Goal: Task Accomplishment & Management: Complete application form

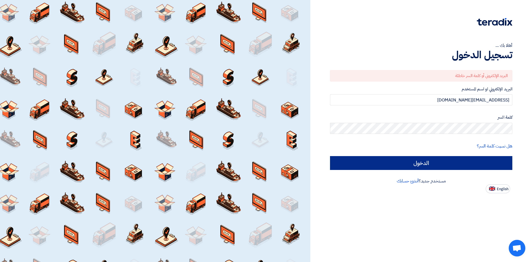
click at [417, 165] on input "الدخول" at bounding box center [421, 163] width 182 height 14
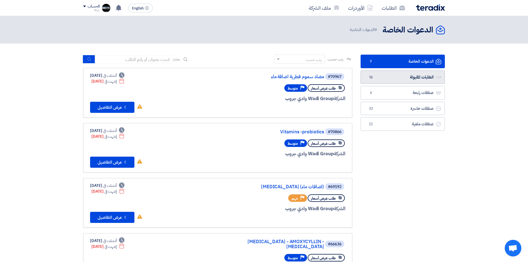
click at [419, 75] on link "الطلبات المقبولة الطلبات المقبولة 16" at bounding box center [403, 77] width 84 height 14
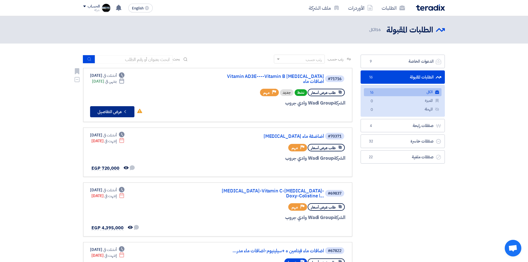
click at [116, 107] on button "Check details عرض التفاصيل" at bounding box center [112, 111] width 44 height 11
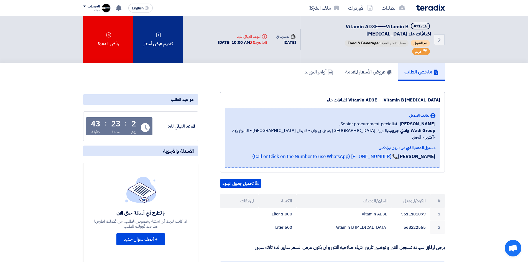
click at [164, 50] on div "تقديم عرض أسعار" at bounding box center [158, 39] width 50 height 47
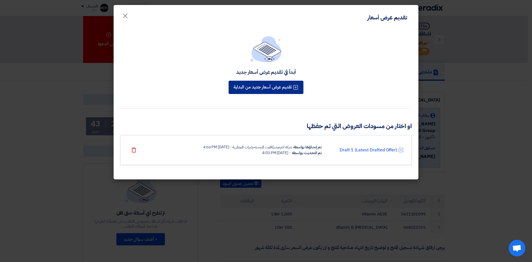
click at [263, 89] on button "تقديم عرض أسعار جديد من البداية" at bounding box center [266, 87] width 75 height 13
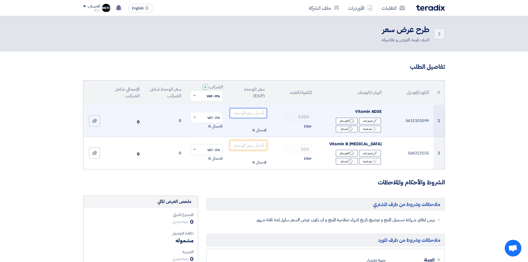
click at [250, 114] on input "number" at bounding box center [248, 113] width 37 height 10
click at [308, 126] on span "Liter" at bounding box center [308, 127] width 8 height 6
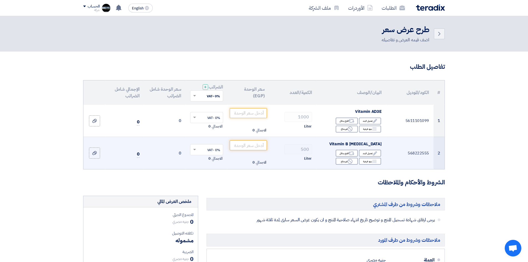
click at [316, 137] on td "500 Liter" at bounding box center [292, 153] width 47 height 32
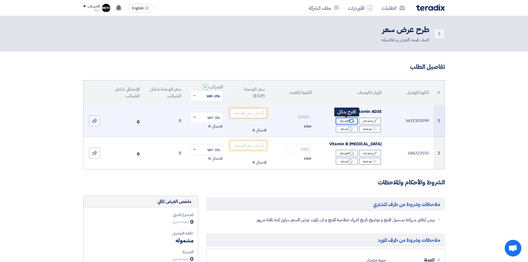
click at [352, 120] on use at bounding box center [352, 121] width 6 height 4
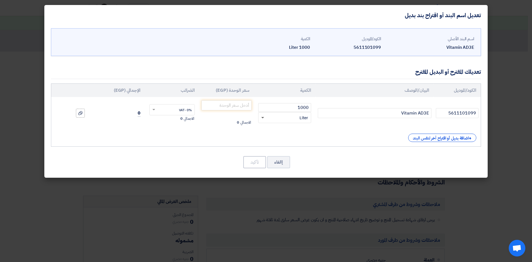
click at [264, 118] on span at bounding box center [262, 118] width 3 height 2
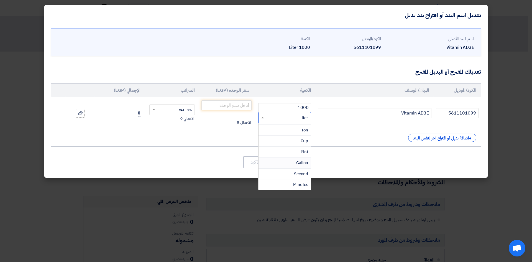
scroll to position [333, 0]
click at [302, 135] on span "Gallon" at bounding box center [302, 135] width 12 height 6
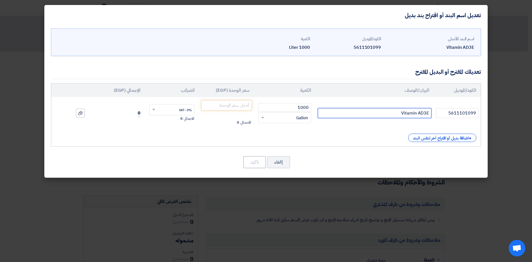
click at [390, 115] on input "Vitamin AD3E" at bounding box center [375, 113] width 114 height 10
drag, startPoint x: 302, startPoint y: 106, endPoint x: 310, endPoint y: 110, distance: 8.3
click at [310, 110] on input "1000" at bounding box center [284, 107] width 53 height 9
type input "200"
click at [235, 106] on input "number" at bounding box center [226, 105] width 50 height 10
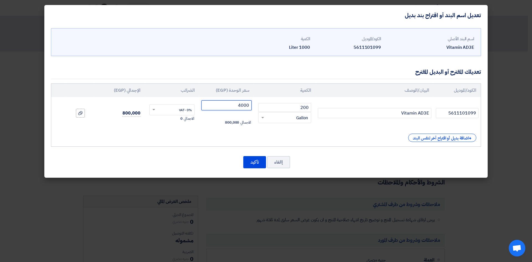
type input "4000"
click at [207, 129] on div "الكود/الموديل البيان/الوصف الكمية سعر الوحدة (EGP) الضرائب الإجمالي (EGP) 56111…" at bounding box center [266, 114] width 430 height 63
click at [83, 114] on label at bounding box center [80, 113] width 9 height 9
click at [0, 0] on input "file" at bounding box center [0, 0] width 0 height 0
click at [78, 114] on icon at bounding box center [80, 113] width 4 height 4
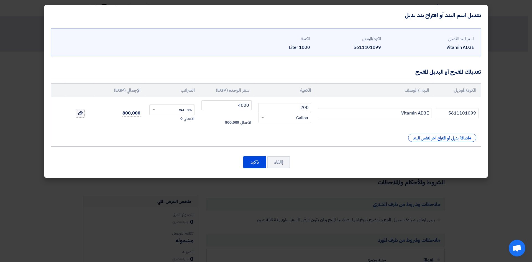
click at [0, 0] on input "file" at bounding box center [0, 0] width 0 height 0
click at [255, 161] on button "تأكيد" at bounding box center [254, 162] width 23 height 12
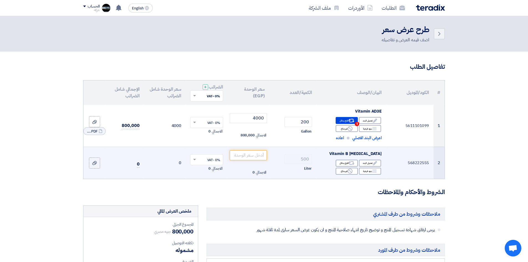
click at [307, 169] on span "Liter" at bounding box center [308, 169] width 8 height 6
click at [351, 165] on use at bounding box center [352, 163] width 6 height 4
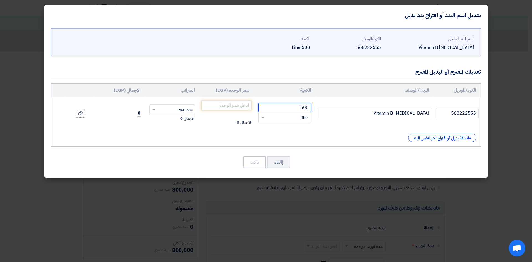
drag, startPoint x: 302, startPoint y: 106, endPoint x: 310, endPoint y: 108, distance: 9.1
click at [310, 108] on input "500" at bounding box center [284, 107] width 53 height 9
type input "100"
click at [262, 117] on span at bounding box center [262, 118] width 3 height 2
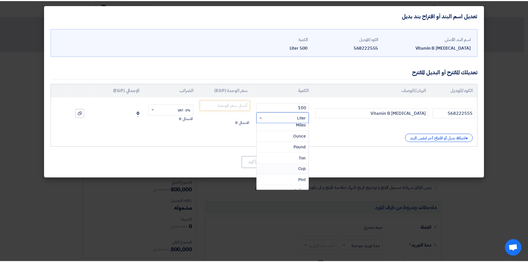
scroll to position [305, 0]
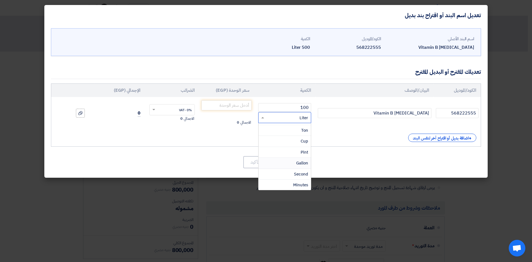
click at [302, 164] on span "Gallon" at bounding box center [302, 163] width 12 height 6
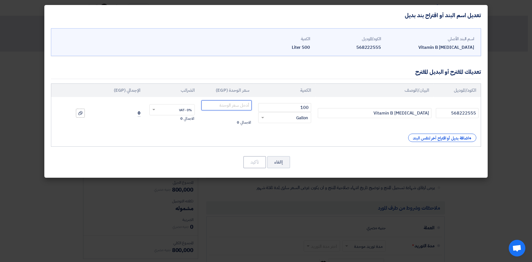
click at [247, 103] on input "number" at bounding box center [226, 105] width 50 height 10
type input "1875"
click at [83, 112] on div at bounding box center [81, 113] width 6 height 6
click at [0, 0] on input "file" at bounding box center [0, 0] width 0 height 0
click at [80, 116] on label at bounding box center [80, 113] width 9 height 9
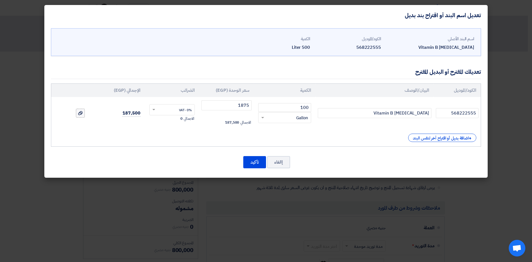
click at [0, 0] on input "file" at bounding box center [0, 0] width 0 height 0
drag, startPoint x: 82, startPoint y: 110, endPoint x: 81, endPoint y: 119, distance: 9.2
click at [81, 119] on span "DeltiBKC___1759994522765.PDF" at bounding box center [81, 118] width 11 height 6
drag, startPoint x: 81, startPoint y: 119, endPoint x: 80, endPoint y: 114, distance: 4.8
click at [80, 114] on div "File DeltiBKC___1759994522765.PDF" at bounding box center [84, 118] width 22 height 8
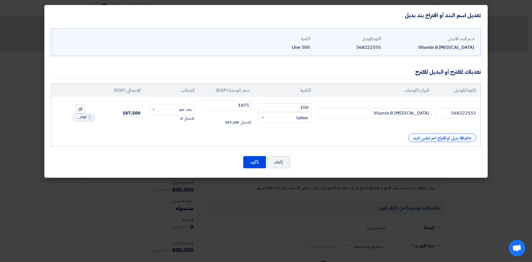
click at [86, 119] on span "DeltiBKC___1759994522765.PDF" at bounding box center [81, 118] width 11 height 6
click at [88, 118] on use at bounding box center [89, 118] width 3 height 4
click at [80, 115] on div at bounding box center [81, 113] width 6 height 6
click at [0, 0] on input "file" at bounding box center [0, 0] width 0 height 0
click at [253, 164] on button "تأكيد" at bounding box center [254, 162] width 23 height 12
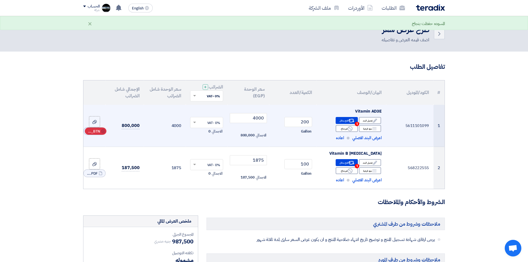
click at [98, 132] on span "RFQ_STEP1.ITEMS_DELETE_BTN" at bounding box center [93, 132] width 13 height 6
click at [95, 125] on icon at bounding box center [94, 126] width 4 height 4
click at [0, 0] on input "file" at bounding box center [0, 0] width 0 height 0
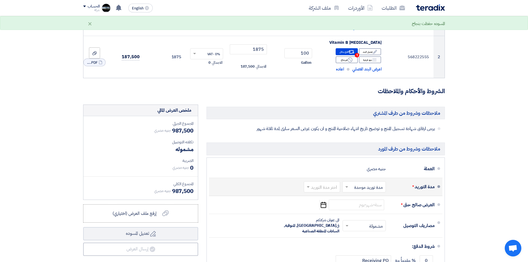
scroll to position [139, 0]
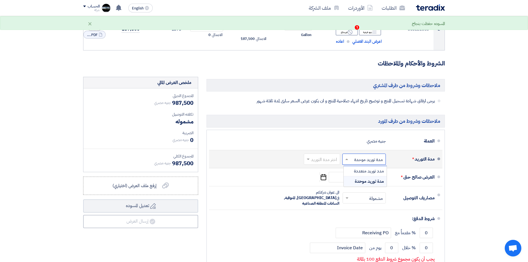
click at [349, 159] on span at bounding box center [346, 159] width 7 height 6
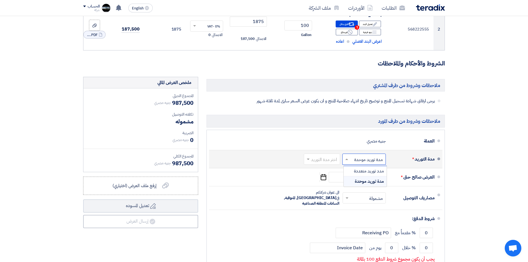
click at [332, 160] on input "text" at bounding box center [321, 159] width 34 height 8
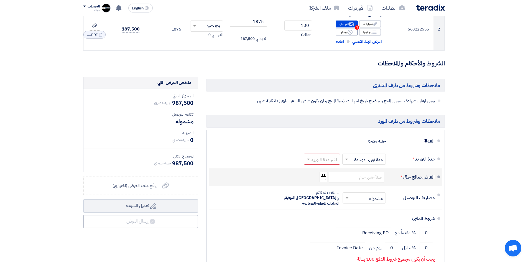
click at [426, 169] on li "العرض صالح حتى * Pick a date" at bounding box center [325, 177] width 233 height 18
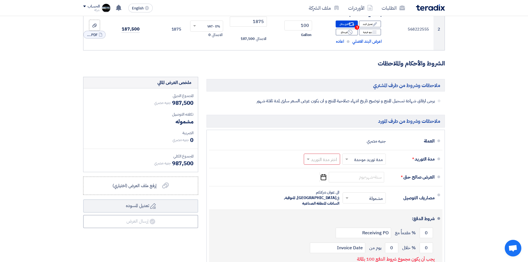
scroll to position [166, 0]
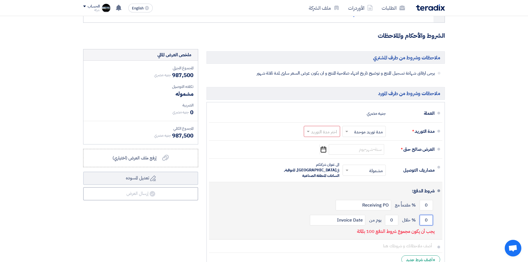
click at [427, 216] on input "0" at bounding box center [426, 220] width 13 height 11
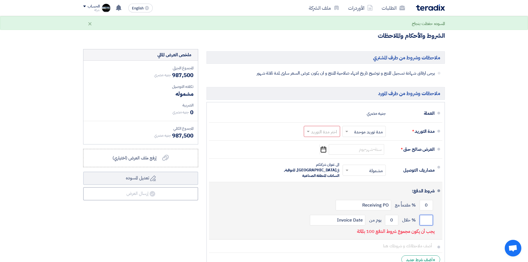
click at [431, 215] on input "number" at bounding box center [426, 220] width 13 height 11
type input "100"
click at [391, 215] on input "0" at bounding box center [391, 220] width 13 height 11
click at [393, 215] on input "0" at bounding box center [391, 220] width 13 height 11
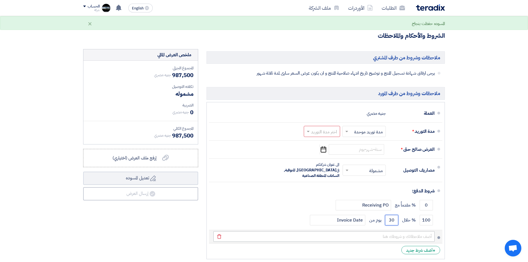
type input "30"
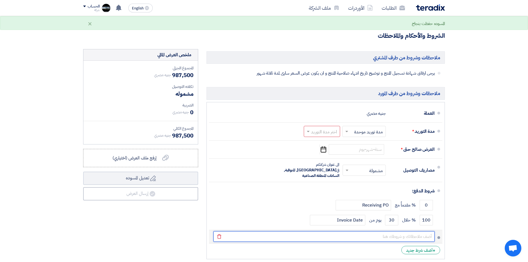
click at [428, 231] on input "text" at bounding box center [323, 236] width 221 height 11
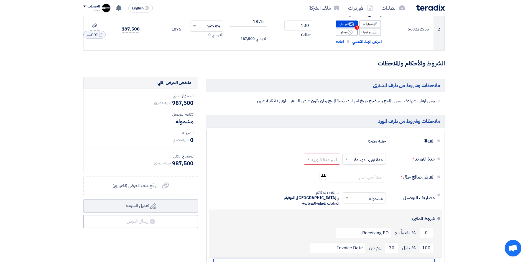
scroll to position [222, 0]
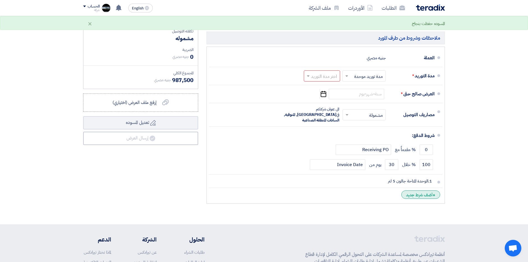
click at [414, 190] on div "+ أضف شرط جديد" at bounding box center [420, 194] width 39 height 8
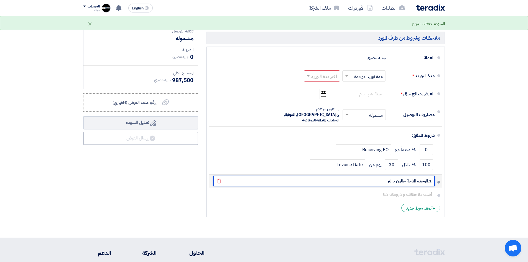
click at [384, 176] on input "1.الوحدة المتاحة جالون 5 لتر" at bounding box center [323, 181] width 221 height 11
type input "1.الوحدة المتاحة جالون 5 لتر لكلا الصنفين"
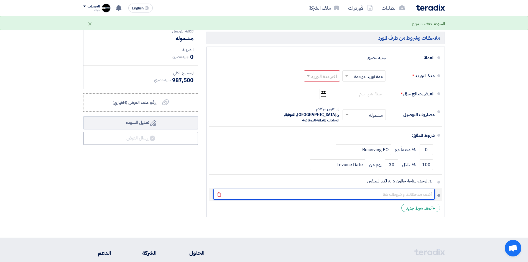
click at [416, 189] on input "text" at bounding box center [323, 194] width 221 height 11
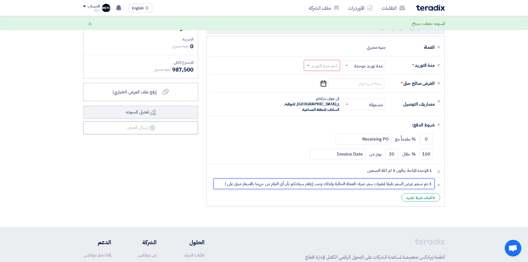
scroll to position [249, 0]
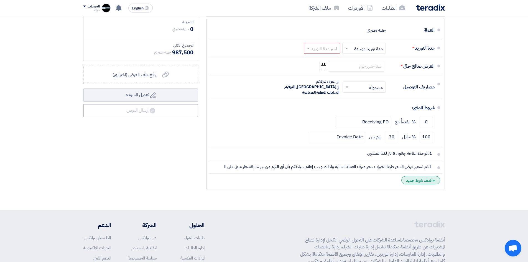
click at [429, 176] on div "+ أضف شرط جديد" at bounding box center [420, 180] width 39 height 8
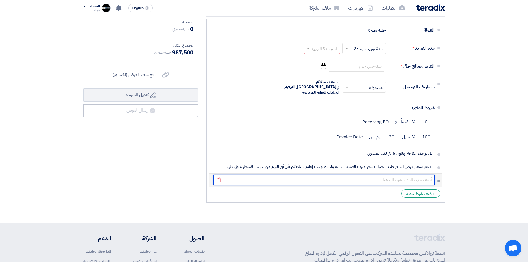
click at [426, 175] on input "text" at bounding box center [323, 180] width 221 height 11
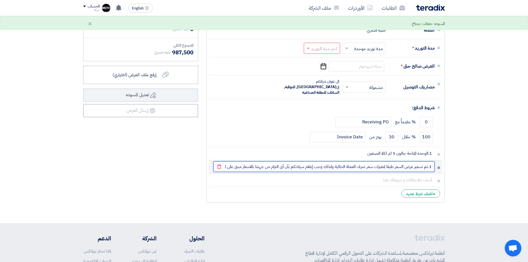
click at [432, 162] on input "1.تم تسعير عرض السعر طبقا لمتغيرات سعر صرف العملة الحالية ولذلك وجب إعلام سيادت…" at bounding box center [323, 166] width 221 height 11
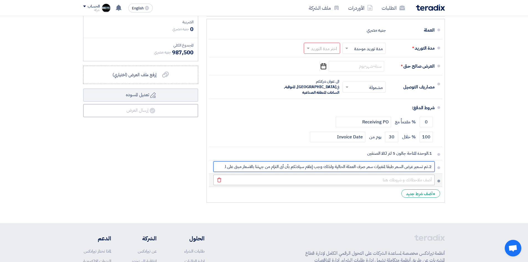
type input "2.تم تسعير عرض السعر طبقا لمتغيرات سعر صرف العملة الحالية ولذلك وجب إعلام سيادت…"
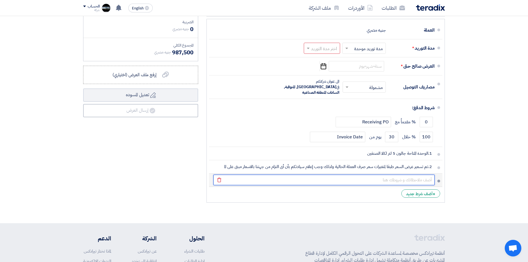
click at [431, 175] on input "text" at bounding box center [323, 180] width 221 height 11
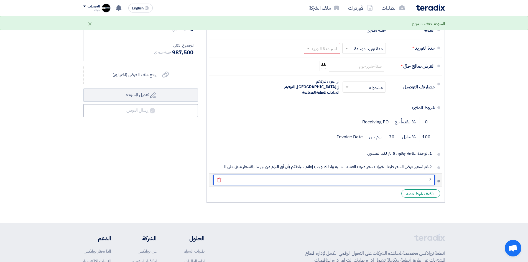
type input "3."
click at [419, 175] on input "3." at bounding box center [323, 180] width 221 height 11
click at [414, 178] on input "3." at bounding box center [323, 180] width 221 height 11
click at [413, 175] on input "3." at bounding box center [323, 180] width 221 height 11
click at [416, 175] on input "3." at bounding box center [323, 180] width 221 height 11
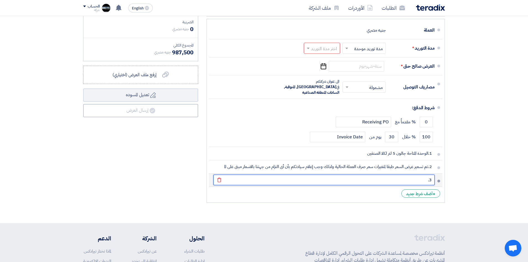
click at [422, 175] on input "3." at bounding box center [323, 180] width 221 height 11
drag, startPoint x: 427, startPoint y: 175, endPoint x: 433, endPoint y: 175, distance: 6.4
click at [433, 175] on input "3." at bounding box center [323, 180] width 221 height 11
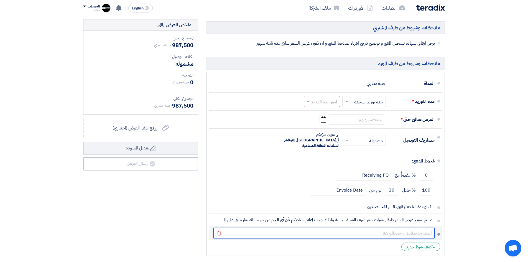
scroll to position [194, 0]
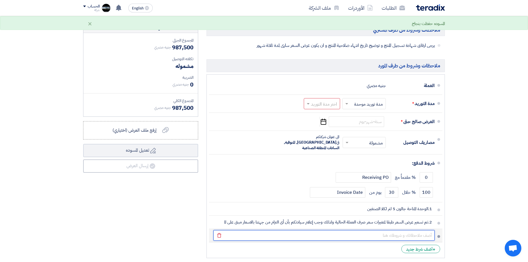
click at [425, 230] on input "text" at bounding box center [323, 235] width 221 height 11
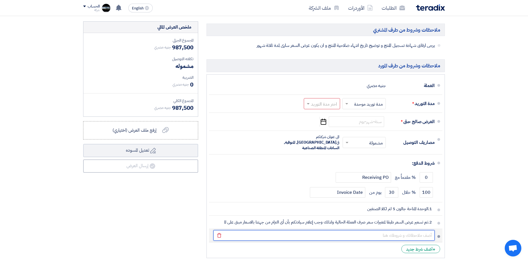
click at [421, 231] on input "text" at bounding box center [323, 235] width 221 height 11
click at [404, 230] on input "text" at bounding box center [323, 235] width 221 height 11
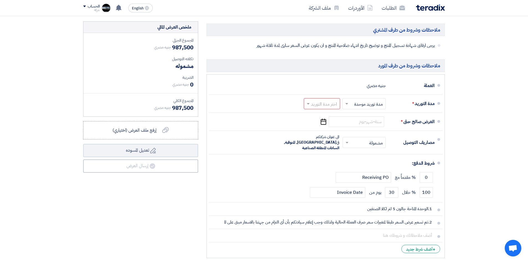
click at [480, 173] on section "تفاصيل الطلب # الكود/الموديل البيان/الوصف الكمية/العدد سعر الوحدة (EGP) الضرائب…" at bounding box center [264, 68] width 528 height 421
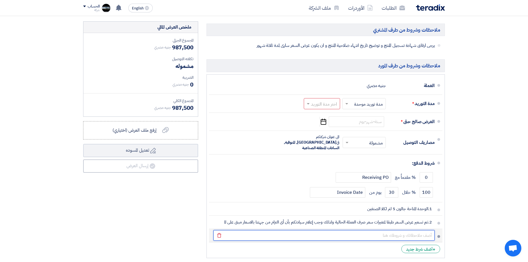
click at [428, 231] on input "text" at bounding box center [323, 235] width 221 height 11
paste input "2.الاسعار متغيرة طبقاً لارصدة مخازننا للكميات المطلوبة من طرفكم فى أوامر التوري…"
click at [431, 232] on input "2.الاسعار متغيرة طبقاً لارصدة مخازننا للكميات المطلوبة من طرفكم فى أوامر التوري…" at bounding box center [323, 235] width 221 height 11
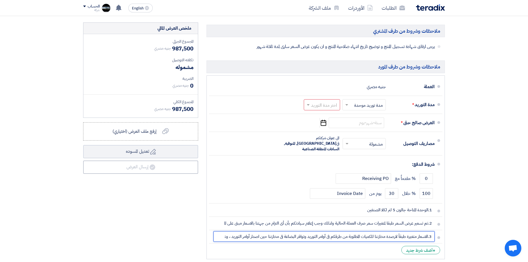
scroll to position [194, 0]
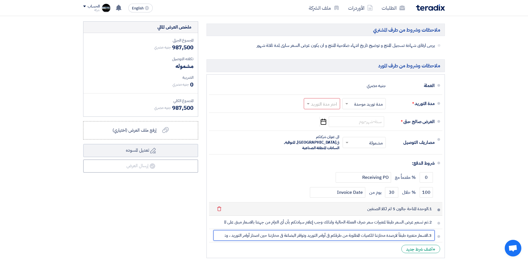
type input "3.الاسعار متغيرة طبقاً لارصدة مخازننا للكميات المطلوبة من طرفكم فى أوامر التوري…"
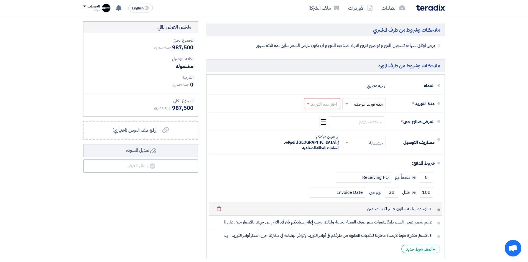
scroll to position [0, 0]
click at [441, 203] on li "1.الوحدة المتاحة جالون 5 لتر لكلا الصنفين [GEOGRAPHIC_DATA]" at bounding box center [325, 208] width 233 height 13
click at [428, 245] on div "+ أضف شرط جديد" at bounding box center [420, 249] width 39 height 8
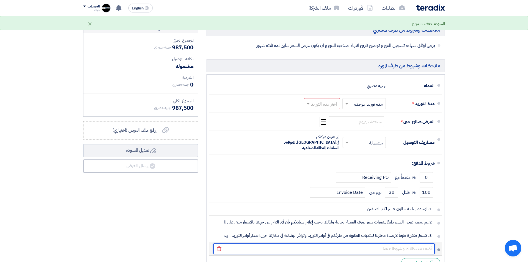
click at [419, 243] on input "text" at bounding box center [323, 248] width 221 height 11
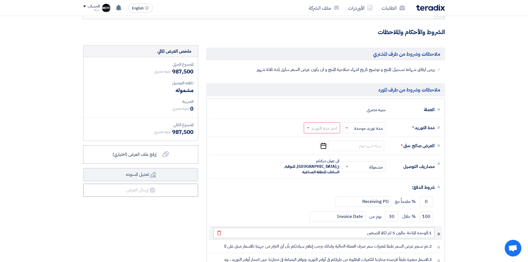
scroll to position [194, 0]
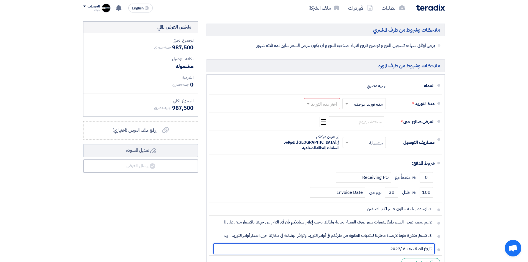
type input "تاريخ الصلاحية : 6 /2027"
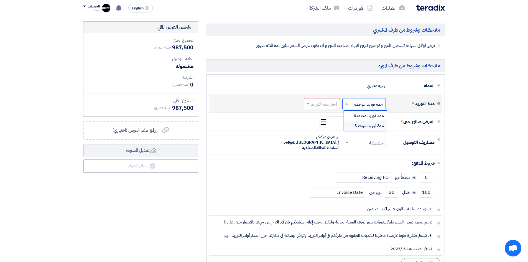
click at [348, 104] on span at bounding box center [346, 104] width 7 height 6
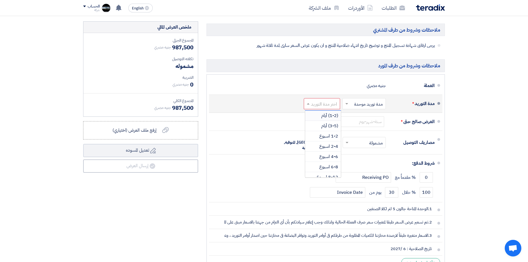
click at [317, 104] on input "text" at bounding box center [321, 104] width 34 height 8
click at [294, 68] on h5 "ملاحظات وشروط من طرف المورد" at bounding box center [325, 65] width 238 height 12
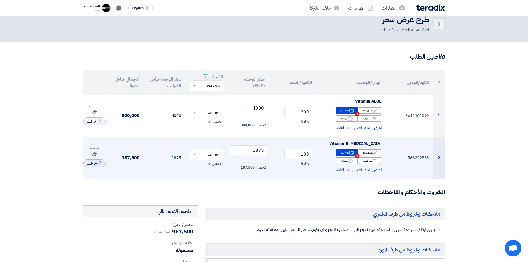
scroll to position [28, 0]
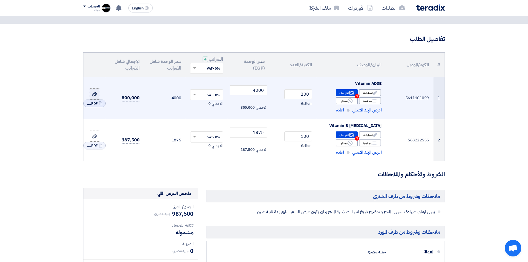
click at [96, 94] on use at bounding box center [94, 94] width 4 height 4
click at [0, 0] on input "file" at bounding box center [0, 0] width 0 height 0
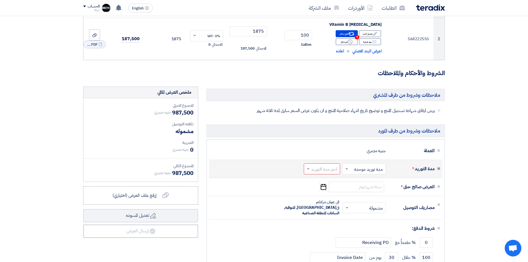
scroll to position [139, 0]
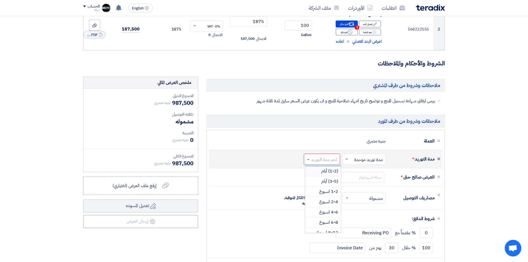
click at [330, 160] on input "text" at bounding box center [321, 159] width 34 height 8
click at [330, 157] on input "text" at bounding box center [321, 159] width 34 height 8
click at [307, 159] on span at bounding box center [308, 160] width 3 height 2
click at [329, 159] on input "text" at bounding box center [321, 159] width 34 height 8
click at [335, 159] on input "text" at bounding box center [321, 159] width 34 height 8
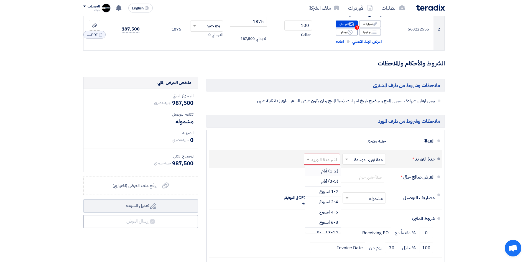
click at [275, 160] on div "مدة التوريد * اختر مدة التوريد × مدة توريد موحدة × اختر مدة التوريد (1-2) أيام …" at bounding box center [323, 158] width 221 height 13
click at [309, 160] on span at bounding box center [308, 159] width 3 height 1
click at [319, 156] on input "text" at bounding box center [321, 159] width 34 height 8
click at [327, 199] on span "2-4 اسبوع" at bounding box center [328, 201] width 19 height 7
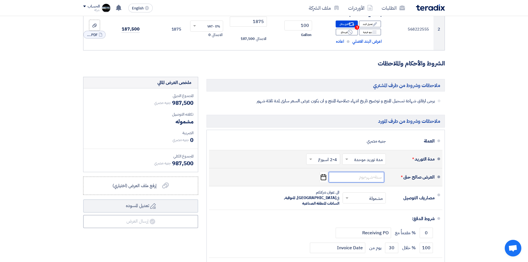
click at [359, 180] on input at bounding box center [356, 177] width 55 height 11
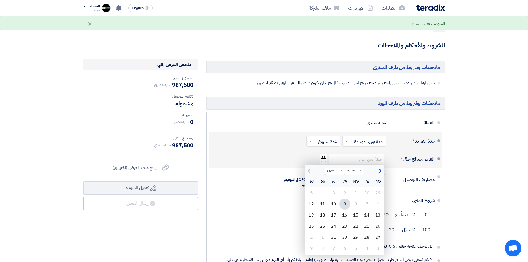
scroll to position [166, 0]
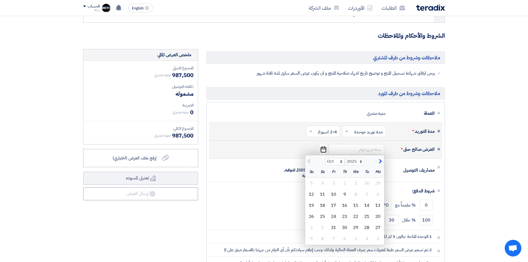
click at [380, 162] on span "button" at bounding box center [379, 161] width 3 height 6
click at [308, 163] on span "button" at bounding box center [309, 161] width 3 height 6
click at [380, 163] on span "button" at bounding box center [379, 161] width 3 height 6
select select "11"
click at [313, 229] on div "30" at bounding box center [311, 227] width 11 height 11
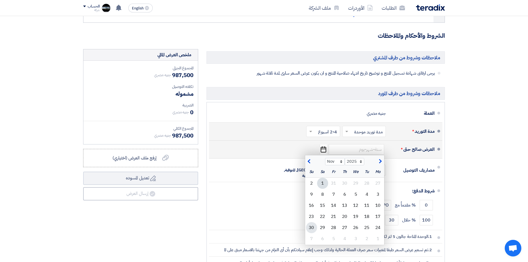
type input "[DATE]"
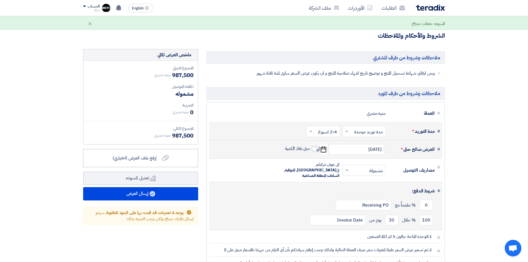
scroll to position [222, 0]
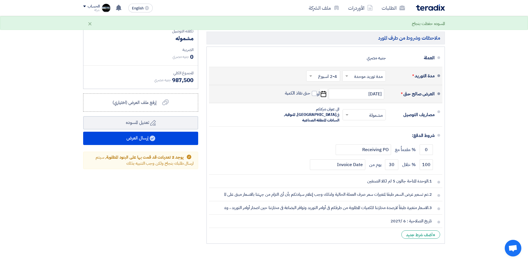
click at [322, 94] on icon "Pick a date" at bounding box center [323, 94] width 7 height 10
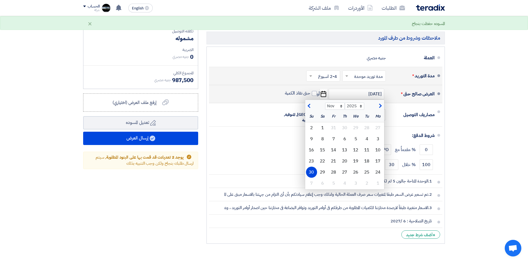
click at [382, 104] on button "button" at bounding box center [379, 106] width 9 height 6
select select "12"
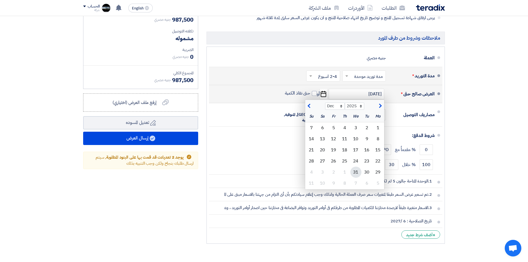
click at [356, 173] on div "31" at bounding box center [355, 172] width 11 height 11
type input "[DATE]"
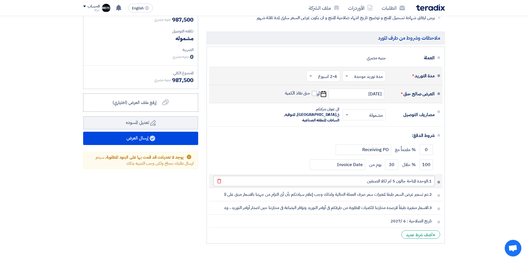
scroll to position [194, 0]
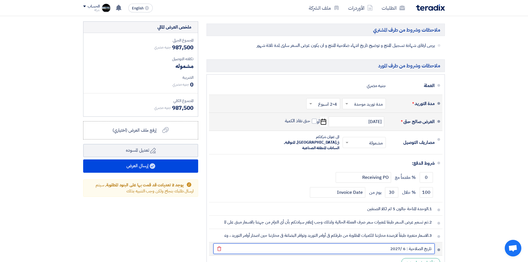
click at [405, 244] on input "تاريخ الصلاحية : 6 /2027" at bounding box center [323, 248] width 221 height 11
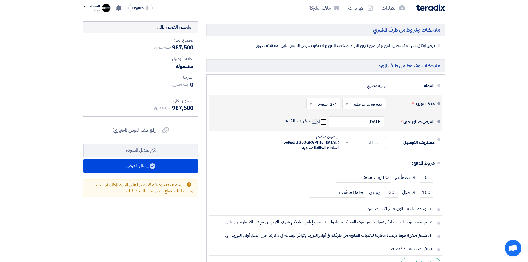
click at [313, 121] on span at bounding box center [314, 121] width 5 height 5
click at [310, 121] on input "حتى نفاذ الكمية" at bounding box center [297, 123] width 27 height 11
checkbox input "true"
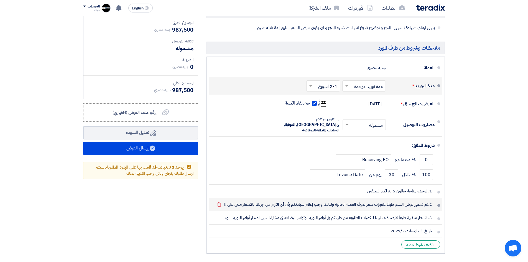
scroll to position [222, 0]
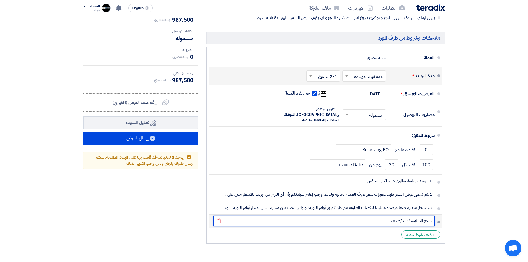
click at [406, 216] on input "تاريخ الصلاحية : 6 /2027" at bounding box center [323, 221] width 221 height 11
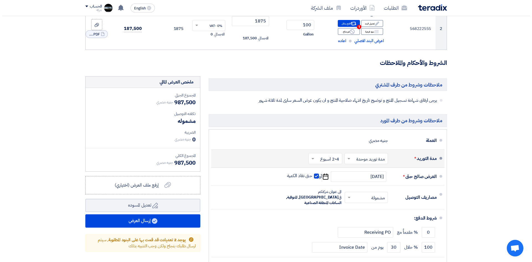
scroll to position [166, 0]
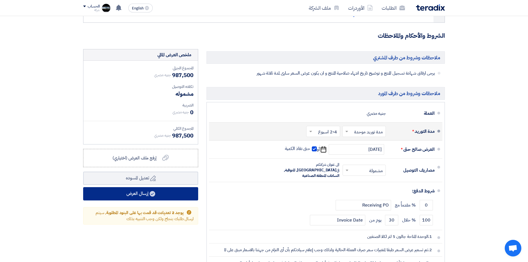
type input "تاريخ الصلاحية : 8 /2027"
click at [140, 196] on button "إرسال العرض" at bounding box center [140, 193] width 115 height 13
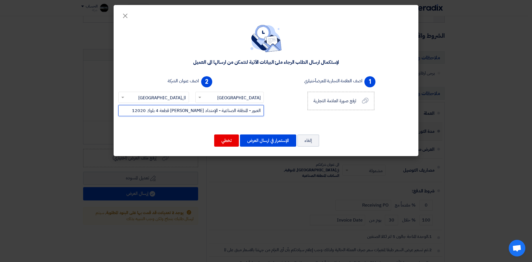
click at [146, 111] on input "العبور - المنطقة الصناعية - الإمتداد [PERSON_NAME] قطعة 4 بلوك 12020" at bounding box center [191, 110] width 146 height 11
click at [261, 111] on input "العبور - المنطقة الصناعية - الإمتداد [PERSON_NAME] قطعة 4 بلوك 12020 -القليوبية" at bounding box center [191, 110] width 146 height 11
type input "م.العبور - المنطقة الصناعية - الإمتداد [PERSON_NAME] قطعة 4 بلوك 12020 -القليوب…"
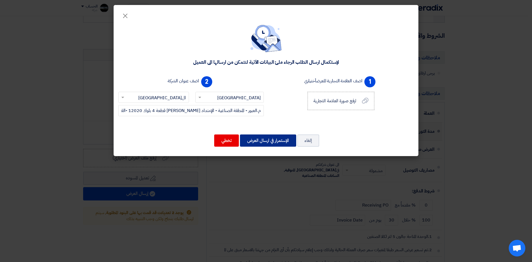
click at [269, 140] on button "الإستمرار في ارسال العرض" at bounding box center [268, 140] width 56 height 12
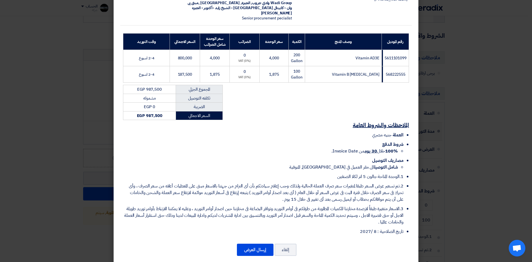
scroll to position [28, 0]
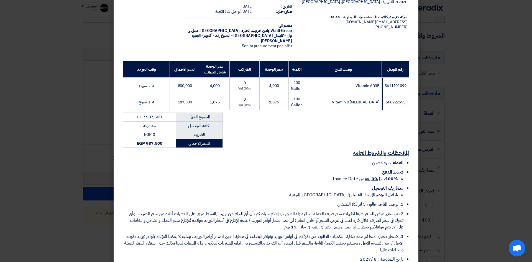
drag, startPoint x: 239, startPoint y: 185, endPoint x: 247, endPoint y: 189, distance: 8.9
click at [246, 189] on ul "العملة جنيه مصري شروط الدفع 100% خلال 30 يوم من Invoice Date. مصاريف التوصيل شا…" at bounding box center [266, 210] width 286 height 103
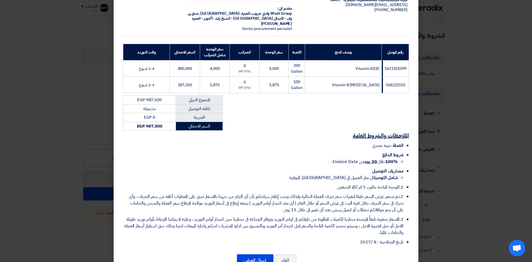
scroll to position [64, 0]
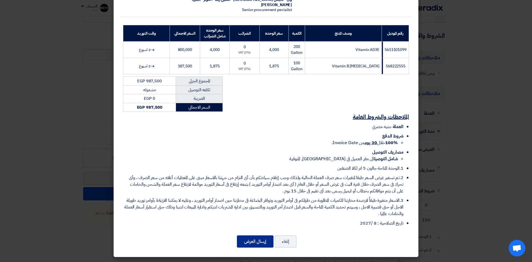
click at [254, 240] on button "إرسال العرض" at bounding box center [255, 241] width 37 height 12
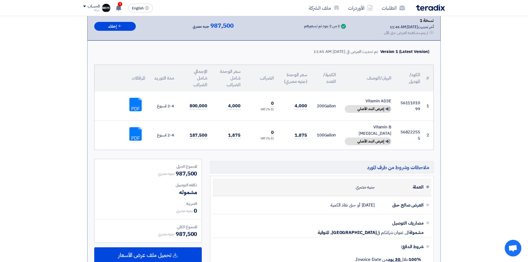
scroll to position [194, 0]
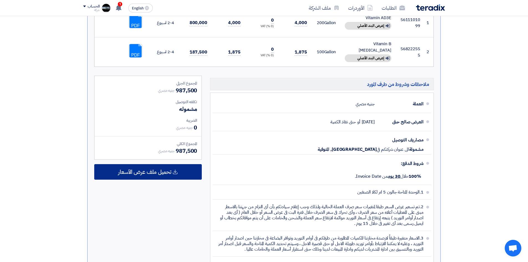
click at [157, 173] on span "تحميل ملف عرض الأسعار" at bounding box center [144, 171] width 53 height 5
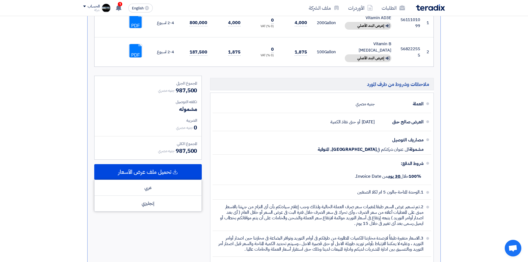
click at [208, 170] on div "ملاحظات وشروط من طرف المورد العملة جنيه مصري العرض صالح حتى [DATE] أو حتى نفاذ …" at bounding box center [322, 176] width 232 height 201
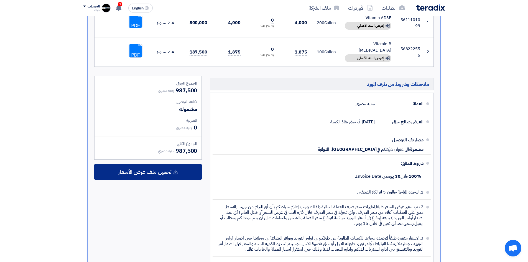
click at [161, 174] on span "تحميل ملف عرض الأسعار" at bounding box center [144, 171] width 53 height 5
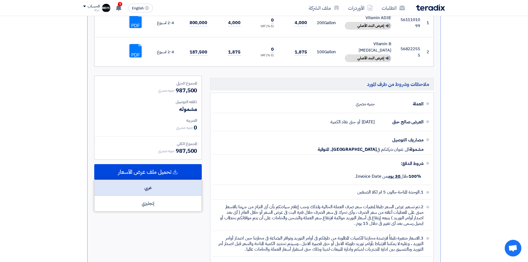
click at [156, 185] on div "عربي" at bounding box center [148, 188] width 107 height 16
